Goal: Go to known website: Access a specific website the user already knows

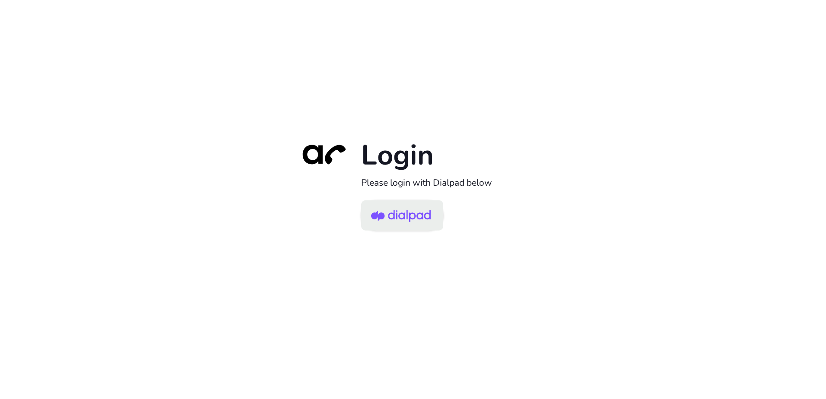
click at [398, 214] on img at bounding box center [401, 216] width 60 height 28
click at [399, 213] on img at bounding box center [401, 216] width 60 height 28
click at [424, 233] on div "Login Please login with Dialpad below" at bounding box center [413, 200] width 242 height 124
click at [424, 222] on img at bounding box center [401, 216] width 60 height 28
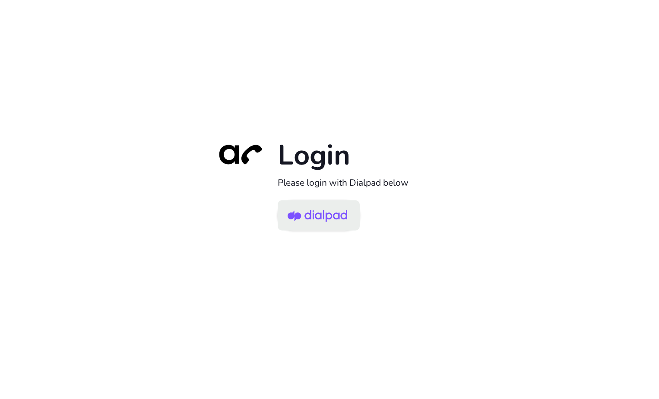
drag, startPoint x: 0, startPoint y: 0, endPoint x: 301, endPoint y: 211, distance: 367.9
click at [300, 212] on img at bounding box center [318, 216] width 60 height 28
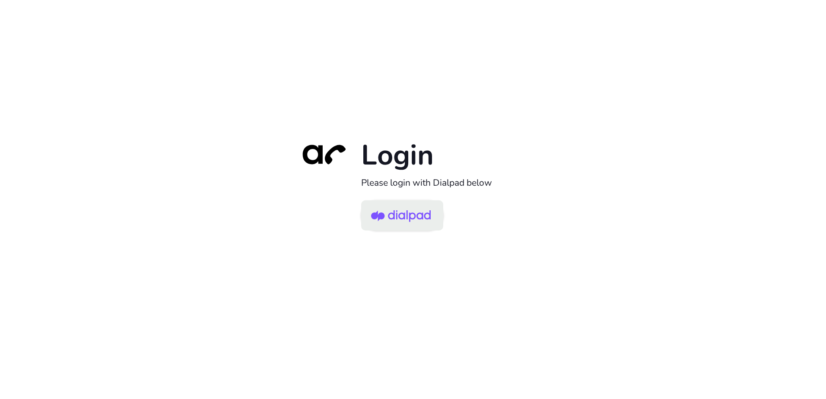
click at [431, 216] on link at bounding box center [402, 215] width 82 height 30
click at [420, 223] on img at bounding box center [401, 216] width 60 height 28
